Goal: Task Accomplishment & Management: Use online tool/utility

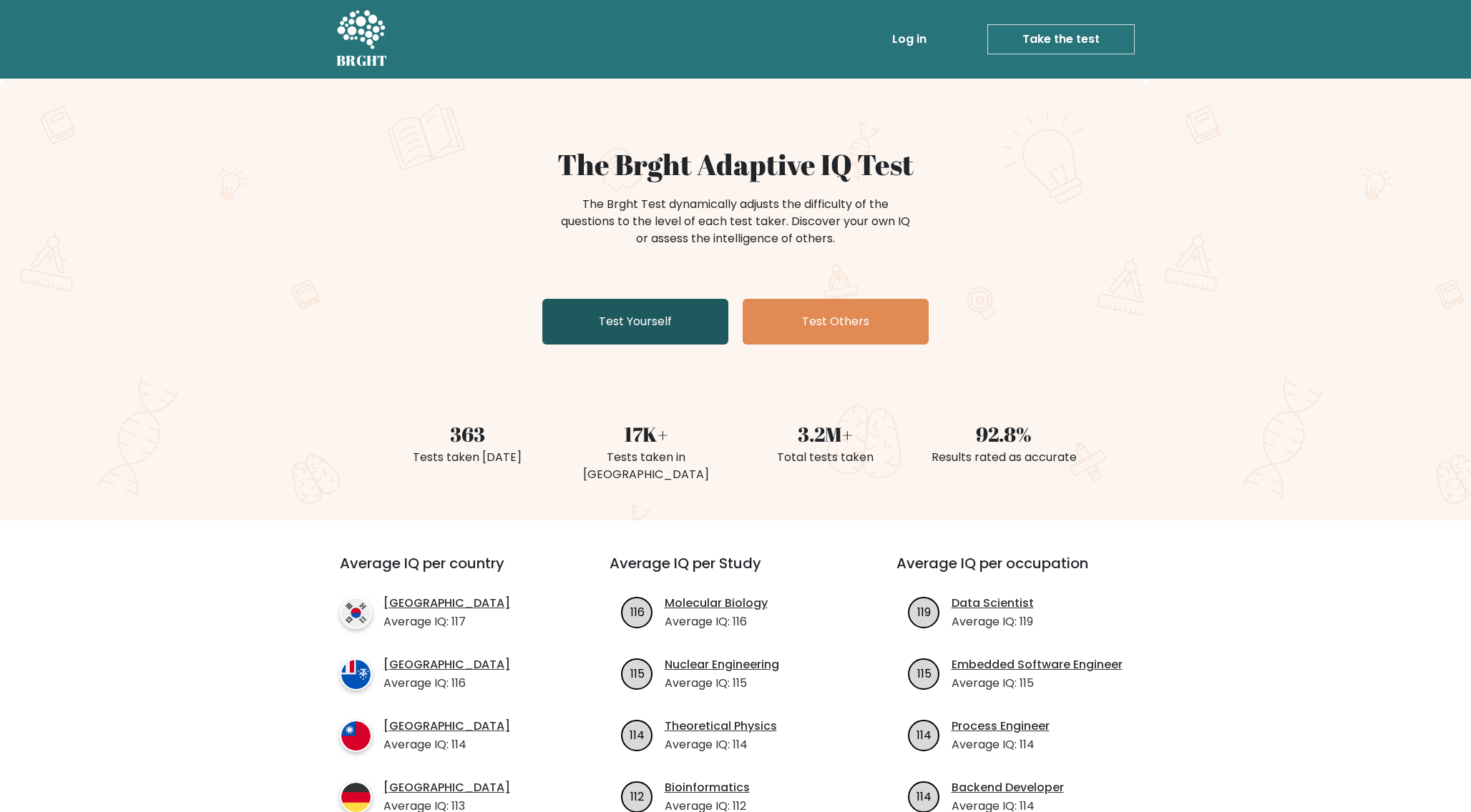
click at [646, 320] on link "Test Yourself" at bounding box center [635, 322] width 186 height 46
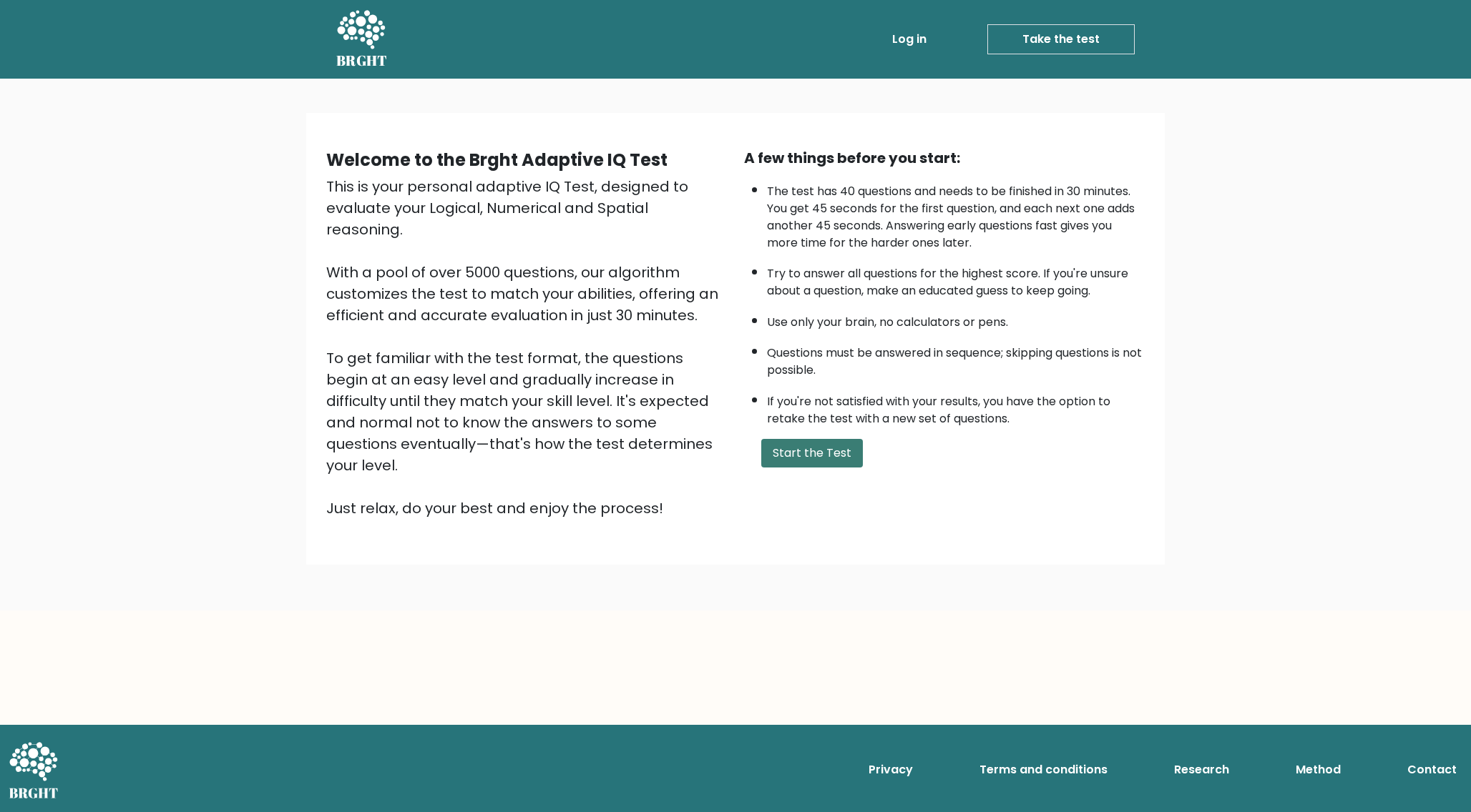
click at [790, 456] on button "Start the Test" at bounding box center [811, 453] width 101 height 28
